Goal: Feedback & Contribution: Submit feedback/report problem

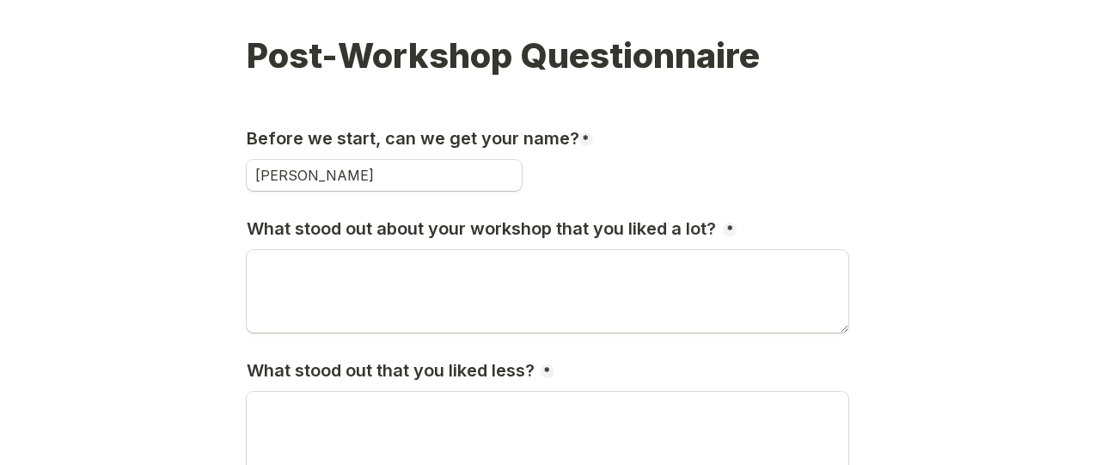
scroll to position [137, 0]
type input "[PERSON_NAME]"
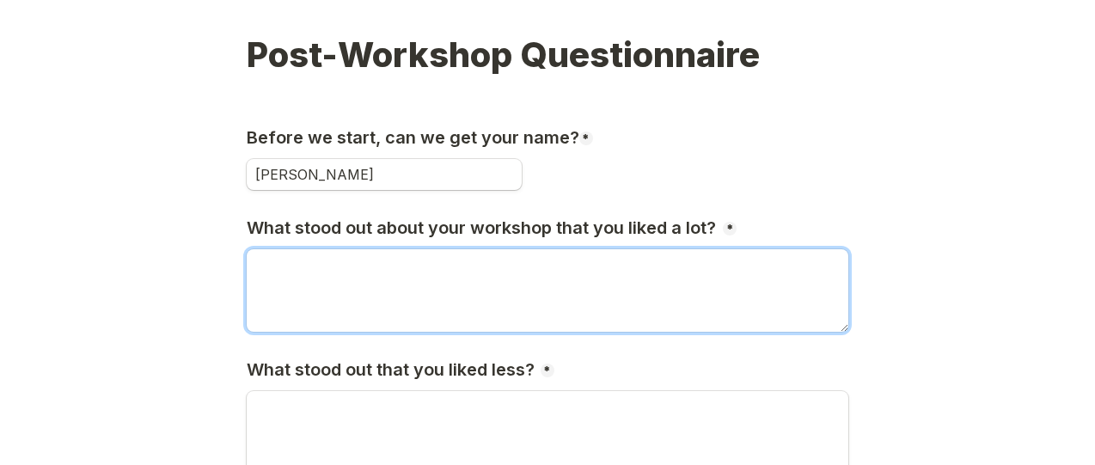
click at [453, 278] on textarea "What stood out about your workshop that you liked a lot?" at bounding box center [547, 290] width 601 height 82
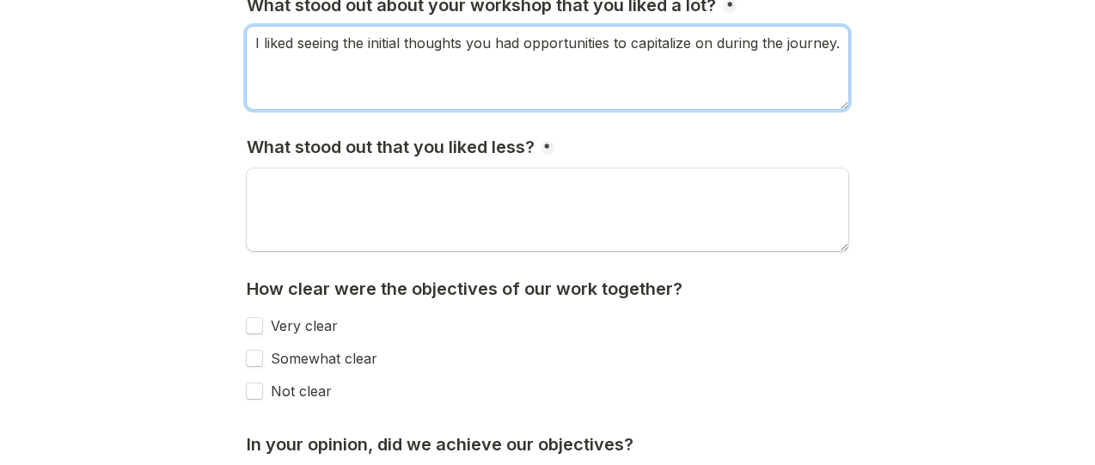
scroll to position [380, 0]
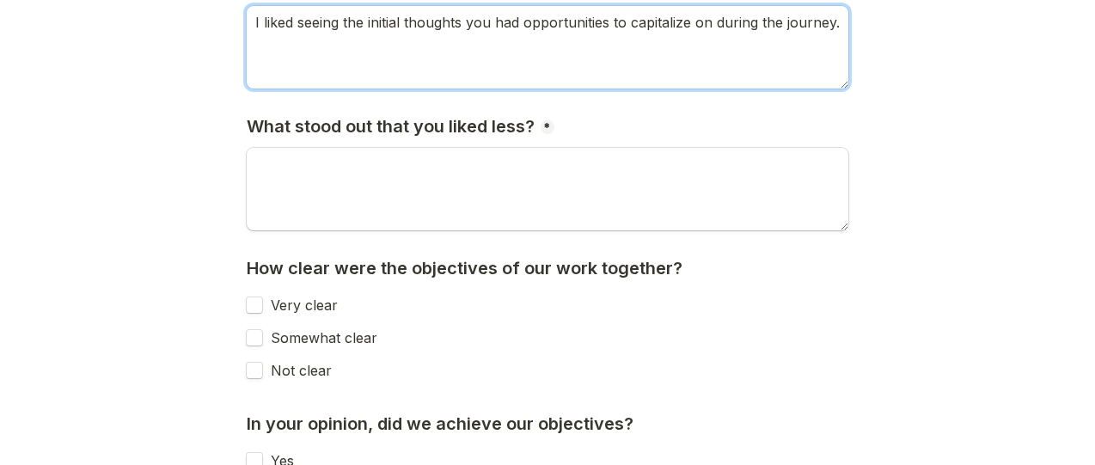
type textarea "I liked seeing the initial thoughts you had opportunities to capitalize on duri…"
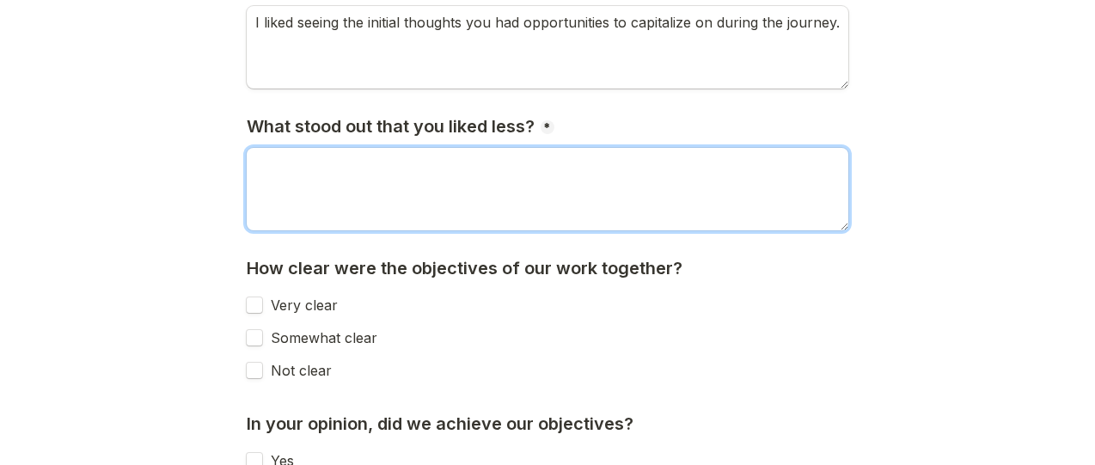
click at [400, 192] on textarea "What stood out that you liked less?" at bounding box center [547, 189] width 601 height 82
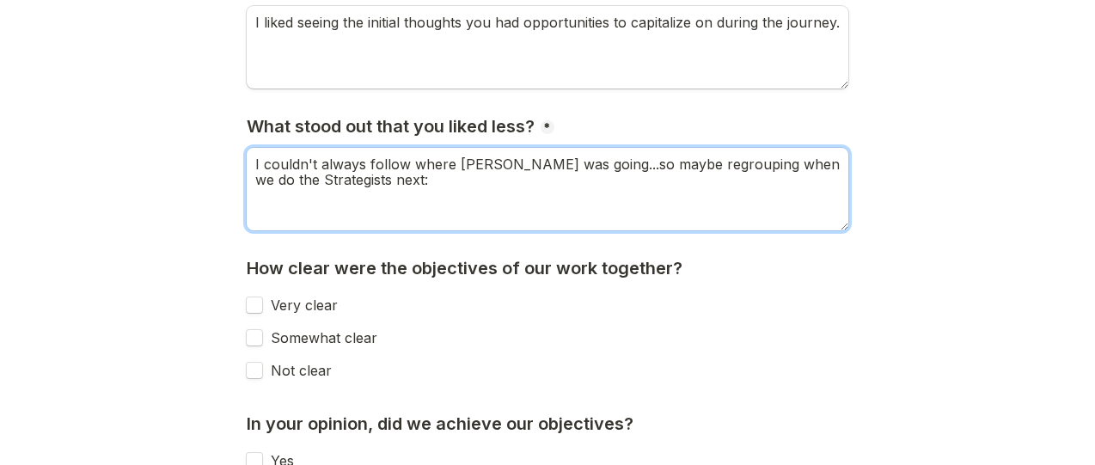
drag, startPoint x: 574, startPoint y: 165, endPoint x: 565, endPoint y: 222, distance: 57.4
click at [565, 222] on textarea "I couldn't always follow where [PERSON_NAME] was going...so maybe regrouping wh…" at bounding box center [547, 189] width 601 height 82
drag, startPoint x: 571, startPoint y: 165, endPoint x: 574, endPoint y: 193, distance: 28.5
click at [574, 193] on textarea "I couldn't always follow where [PERSON_NAME] was going...so maybe regrouping wh…" at bounding box center [547, 189] width 601 height 82
click at [625, 165] on textarea "I couldn't always follow where [PERSON_NAME] was going...was the customer journ…" at bounding box center [547, 189] width 601 height 82
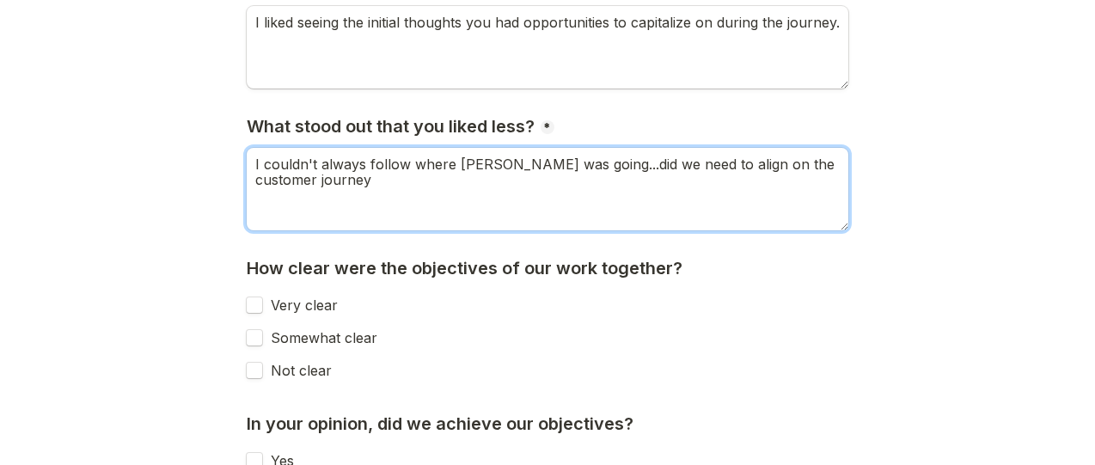
click at [563, 181] on textarea "I couldn't always follow where [PERSON_NAME] was going...did we need to align o…" at bounding box center [547, 189] width 601 height 82
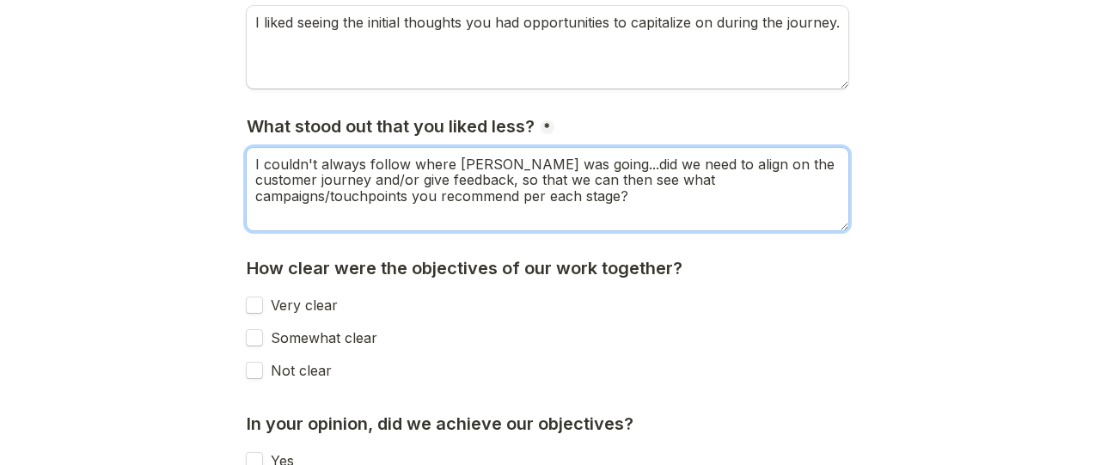
scroll to position [0, 0]
type textarea "I couldn't always follow where [PERSON_NAME] was going...did we need to align o…"
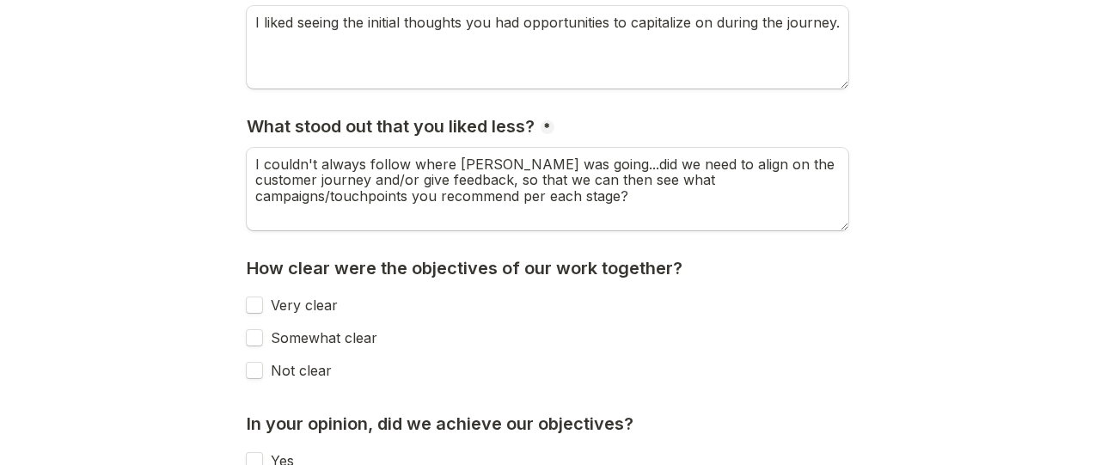
click at [252, 375] on input "Not clear" at bounding box center [254, 370] width 17 height 17
checkbox input "true"
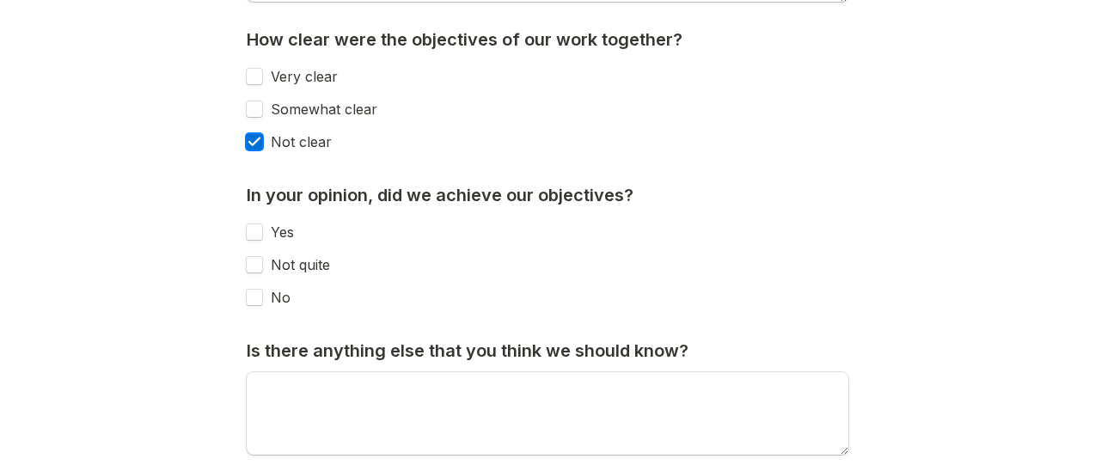
scroll to position [629, 0]
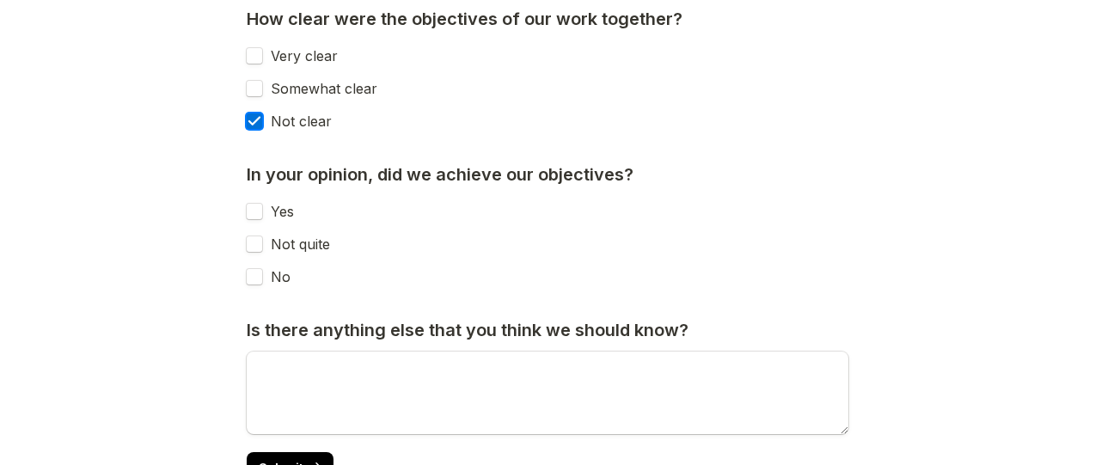
click at [257, 244] on input "Not quite" at bounding box center [254, 243] width 17 height 17
checkbox input "true"
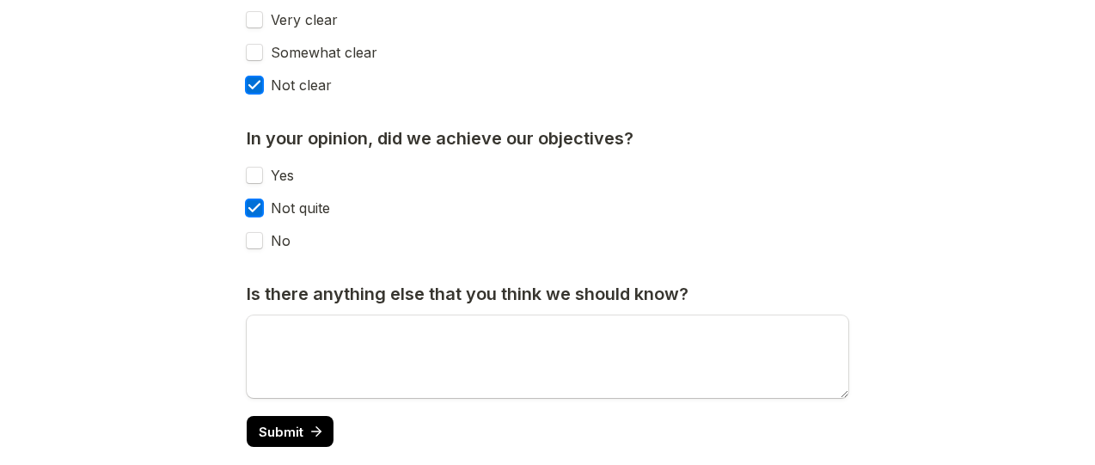
scroll to position [699, 0]
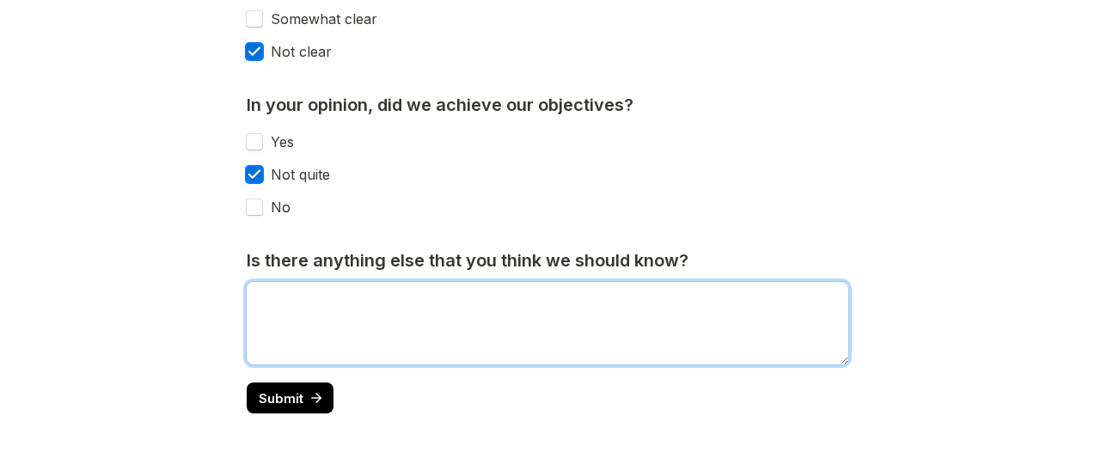
click at [318, 308] on textarea "Is there anything else that you think we should know?" at bounding box center [547, 323] width 601 height 82
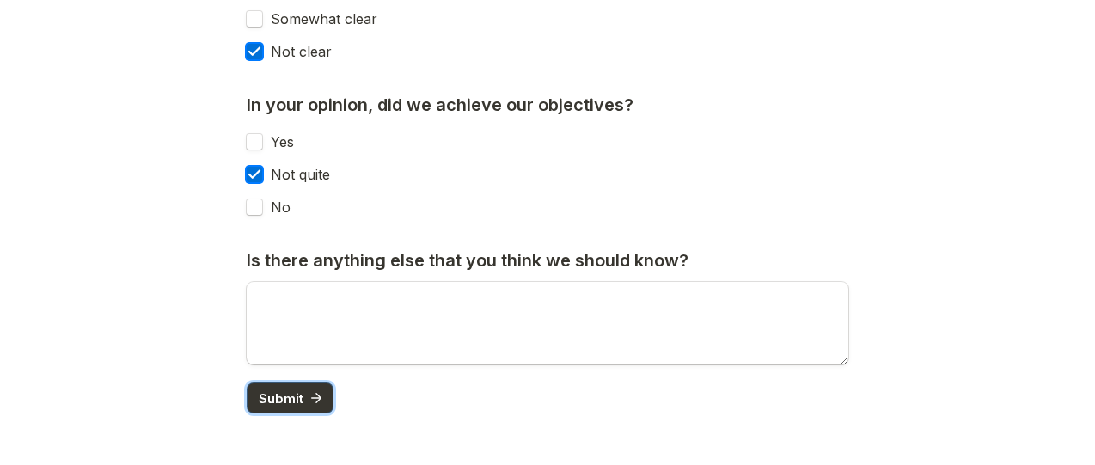
click at [298, 385] on button "Submit" at bounding box center [290, 397] width 87 height 31
